Goal: Information Seeking & Learning: Learn about a topic

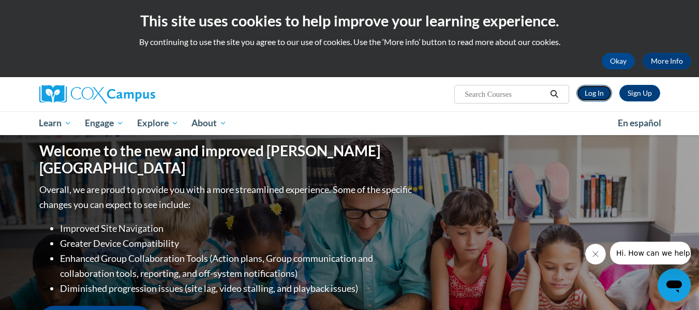
click at [596, 92] on link "Log In" at bounding box center [595, 93] width 36 height 17
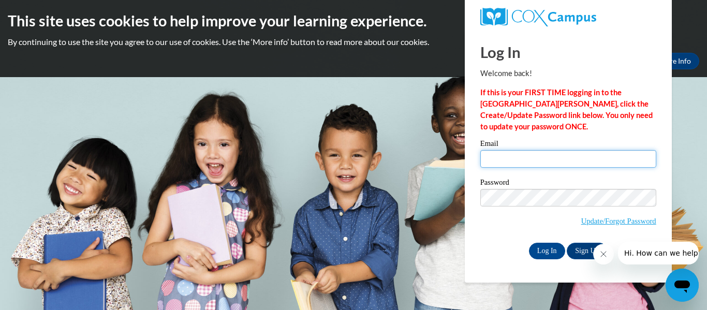
type input "ailinsanchez14@yahoo.es"
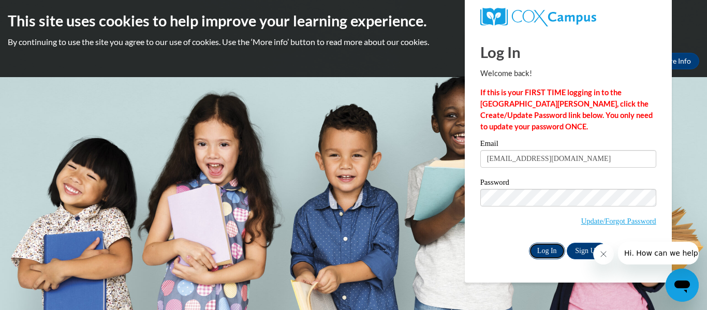
click at [545, 249] on input "Log In" at bounding box center [547, 251] width 36 height 17
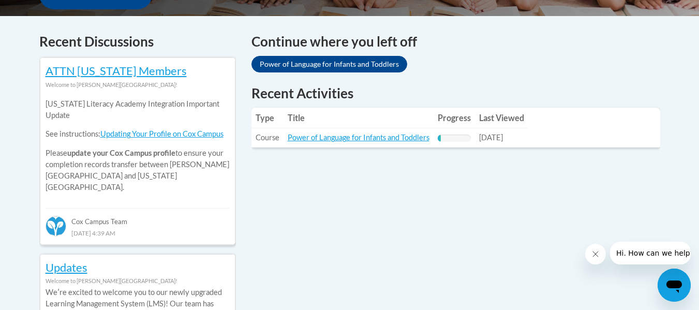
scroll to position [429, 0]
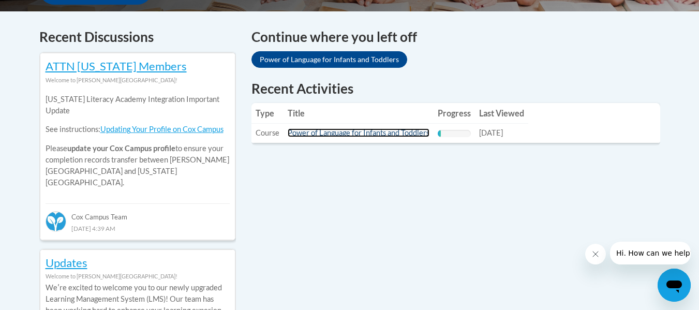
click at [375, 137] on link "Power of Language for Infants and Toddlers" at bounding box center [359, 132] width 142 height 9
click at [371, 133] on link "Power of Language for Infants and Toddlers" at bounding box center [359, 132] width 142 height 9
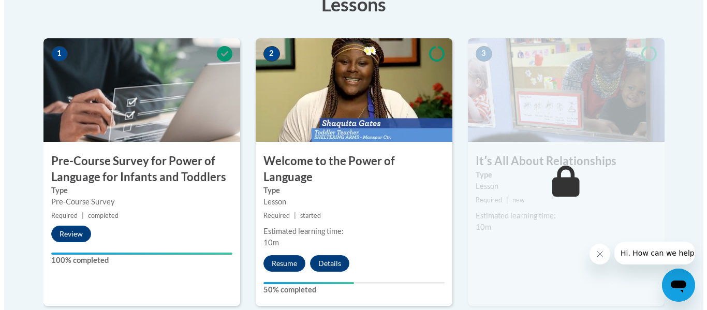
scroll to position [311, 0]
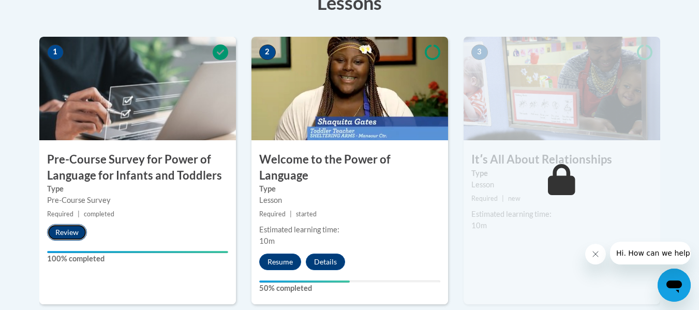
click at [70, 232] on button "Review" at bounding box center [67, 232] width 40 height 17
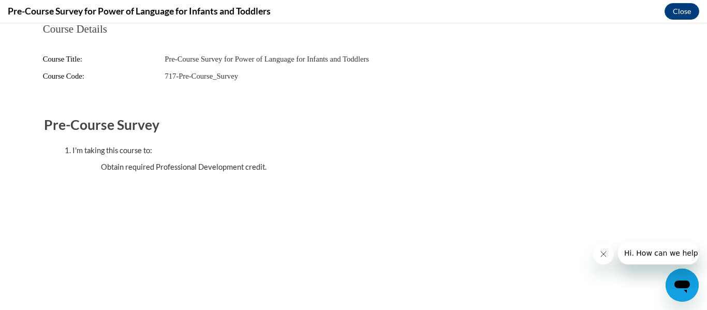
scroll to position [0, 0]
click at [488, 227] on div "Course Details Course Title: Pre-Course Survey for Power of Language for Infant…" at bounding box center [353, 133] width 652 height 220
click at [497, 232] on div "Course Details Course Title: Pre-Course Survey for Power of Language for Infant…" at bounding box center [353, 133] width 652 height 220
click at [601, 255] on icon "Cerrar mensaje de la compañía" at bounding box center [603, 254] width 8 height 8
click at [604, 254] on icon "Cerrar mensaje de la compañía" at bounding box center [603, 254] width 8 height 8
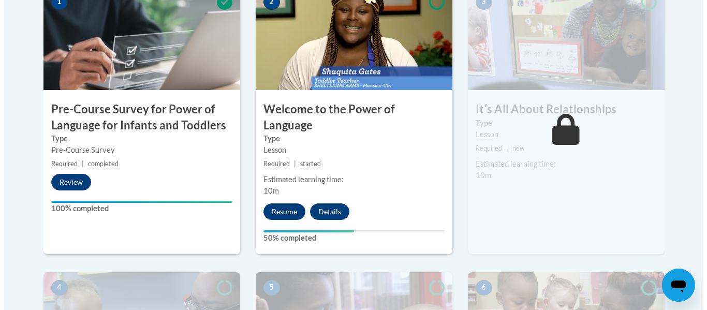
scroll to position [362, 0]
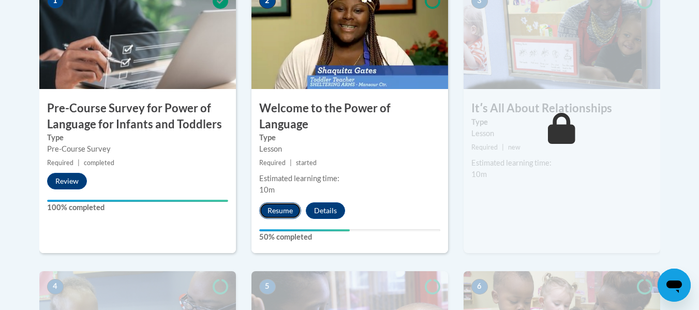
click at [280, 202] on button "Resume" at bounding box center [280, 210] width 42 height 17
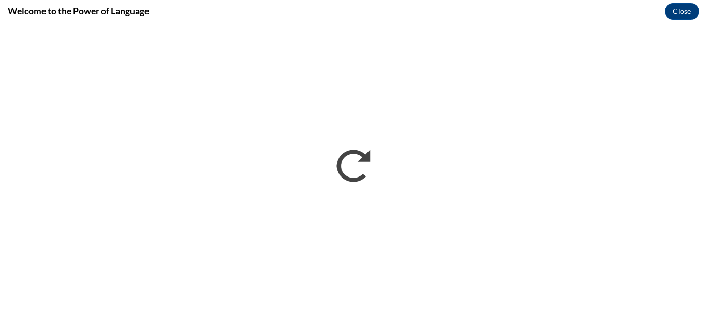
scroll to position [0, 0]
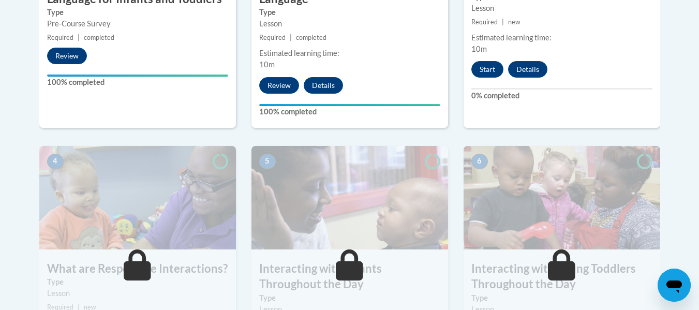
scroll to position [513, 0]
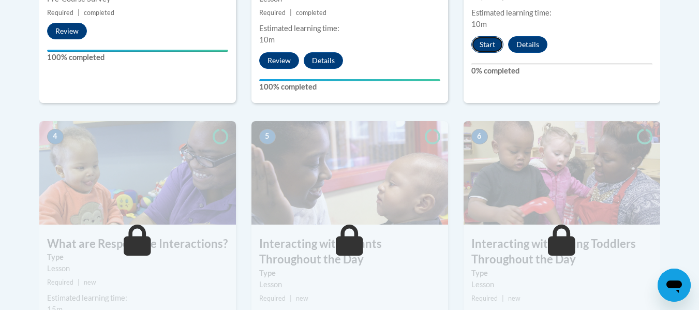
click at [492, 42] on button "Start" at bounding box center [488, 44] width 32 height 17
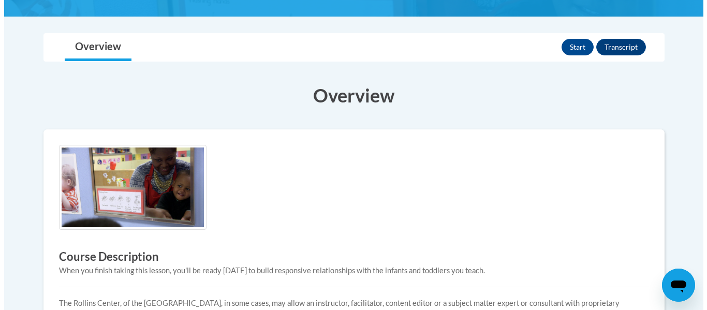
scroll to position [197, 0]
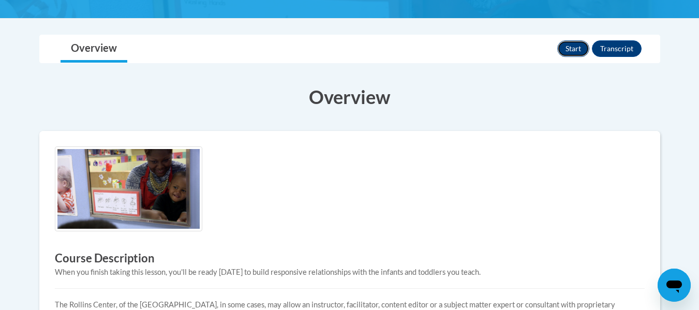
click at [572, 47] on button "Start" at bounding box center [574, 48] width 32 height 17
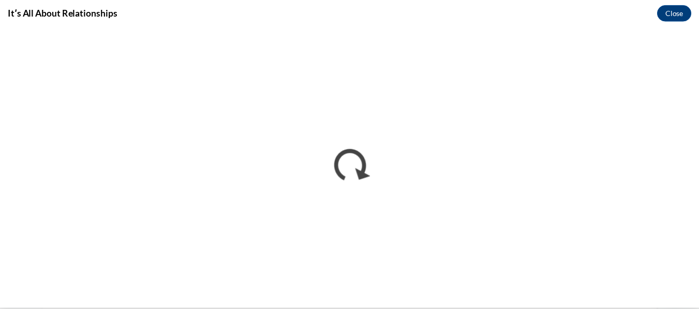
scroll to position [0, 0]
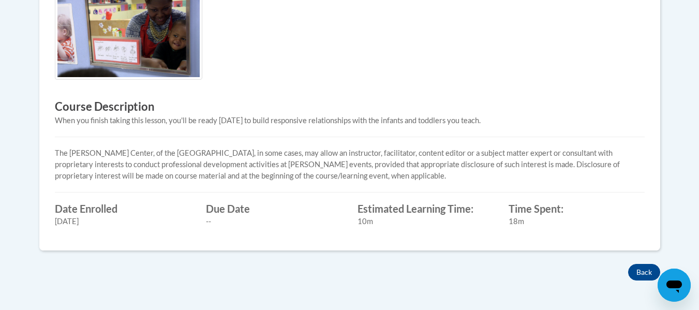
scroll to position [365, 0]
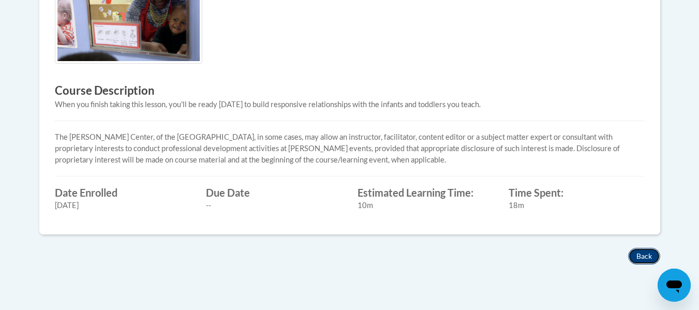
click at [644, 254] on button "Back" at bounding box center [645, 256] width 32 height 17
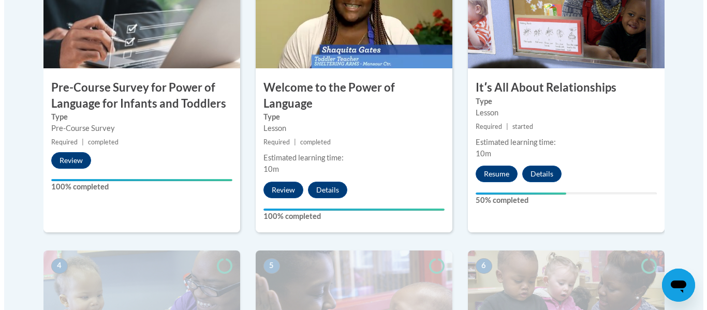
scroll to position [384, 0]
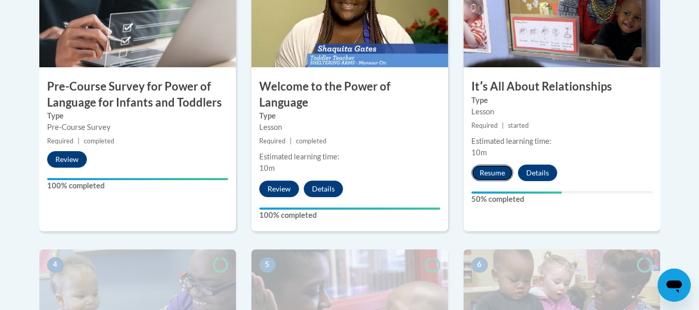
click at [500, 172] on button "Resume" at bounding box center [493, 173] width 42 height 17
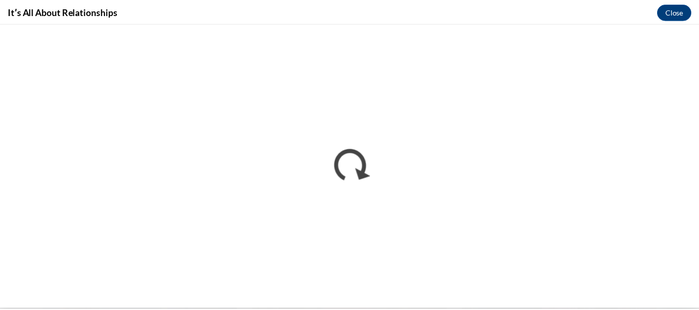
scroll to position [0, 0]
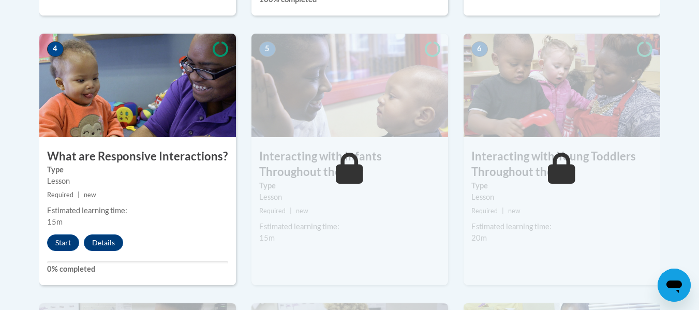
scroll to position [602, 0]
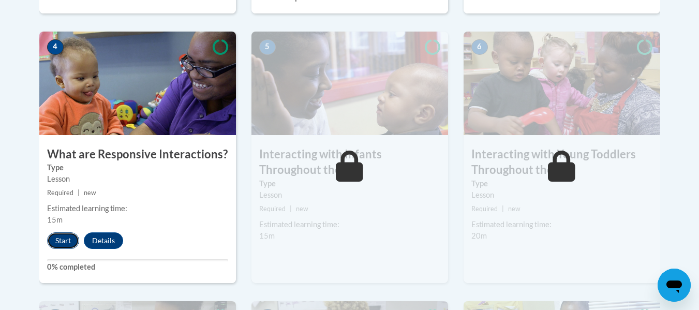
click at [65, 232] on button "Start" at bounding box center [63, 240] width 32 height 17
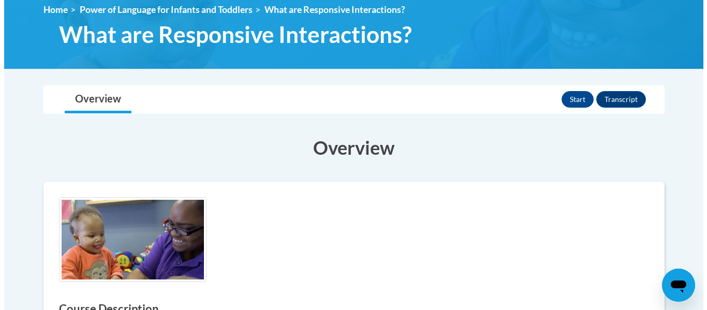
scroll to position [146, 0]
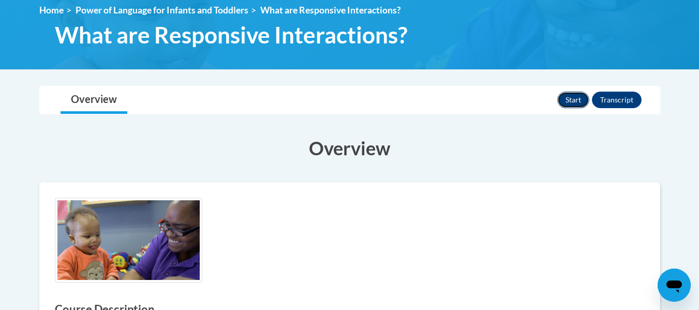
click at [571, 104] on button "Start" at bounding box center [574, 100] width 32 height 17
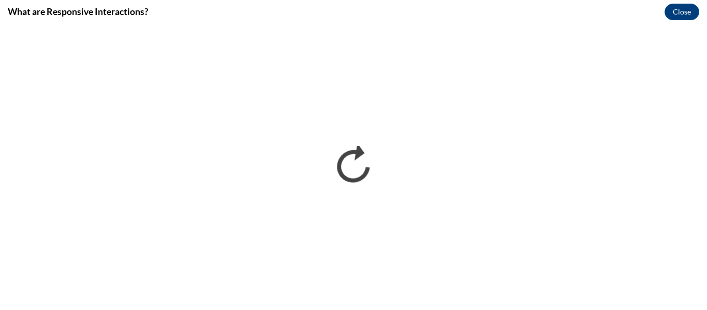
scroll to position [0, 0]
